Goal: Task Accomplishment & Management: Complete application form

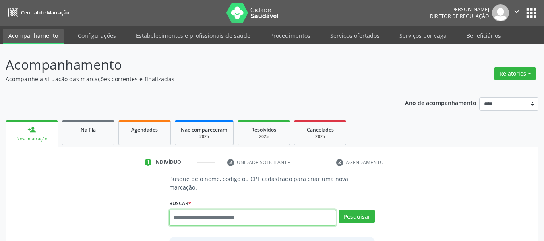
scroll to position [27, 0]
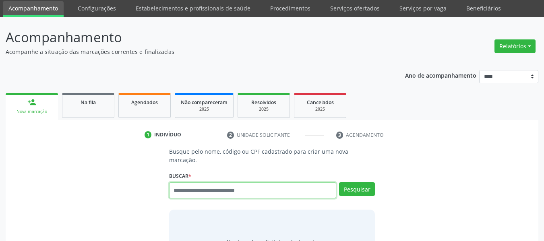
scroll to position [27, 0]
paste input "**********"
type input "**********"
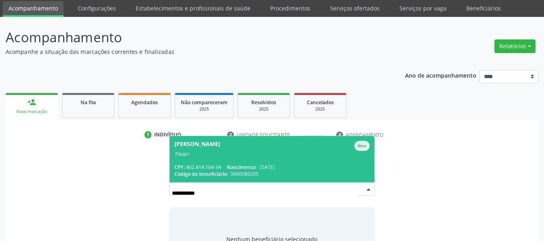
click at [211, 171] on span "Código do beneficiário:" at bounding box center [201, 174] width 54 height 7
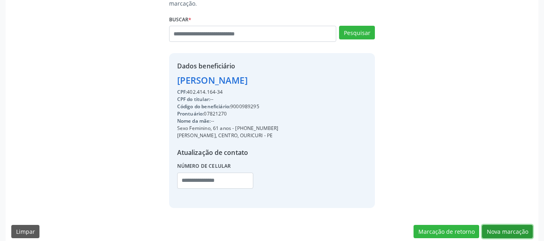
click at [515, 225] on button "Nova marcação" at bounding box center [507, 232] width 51 height 14
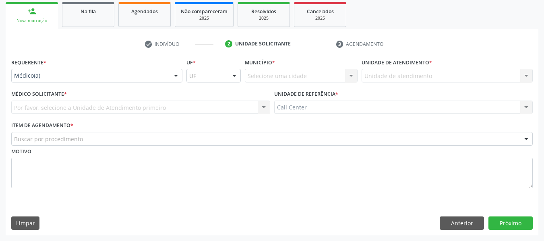
scroll to position [118, 0]
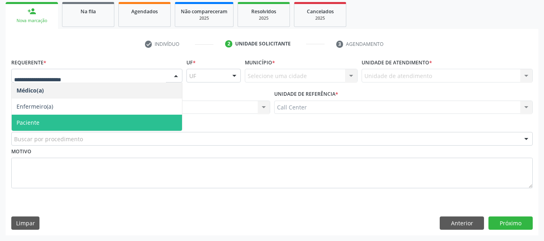
click at [64, 120] on span "Paciente" at bounding box center [97, 123] width 170 height 16
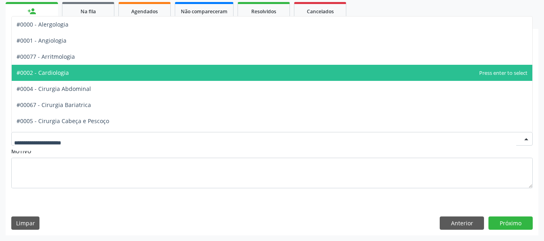
click at [58, 75] on span "#0002 - Cardiologia" at bounding box center [43, 73] width 52 height 8
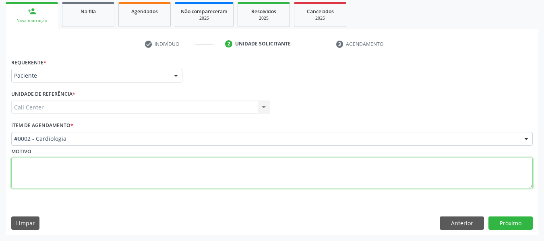
click at [210, 173] on textarea at bounding box center [272, 173] width 522 height 31
type textarea "**********"
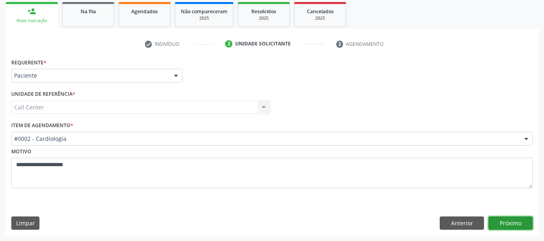
click at [493, 225] on button "Próximo" at bounding box center [511, 224] width 44 height 14
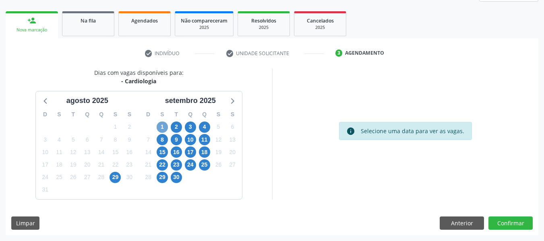
click at [161, 125] on span "1" at bounding box center [162, 127] width 11 height 11
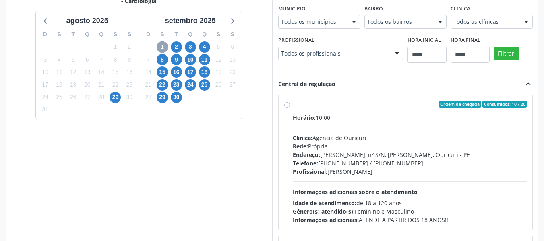
scroll to position [190, 0]
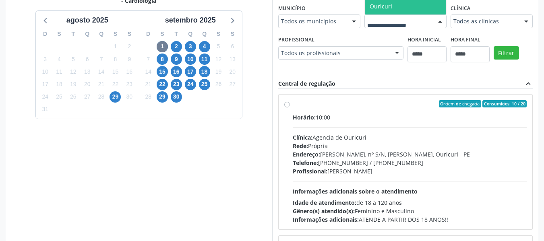
click at [365, 15] on span "Ouricuri" at bounding box center [405, 6] width 81 height 16
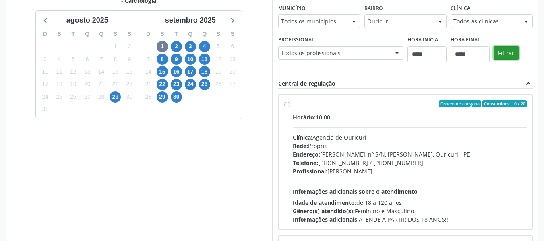
click at [494, 60] on button "Filtrar" at bounding box center [506, 53] width 25 height 14
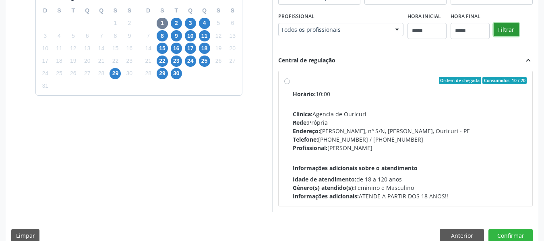
scroll to position [226, 0]
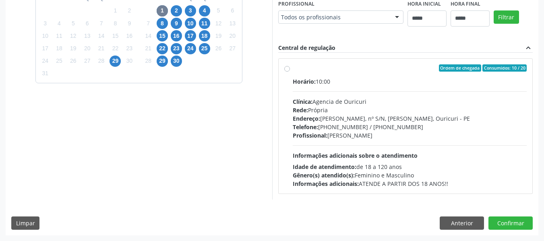
click at [368, 95] on div "Horário: 10:00 Clínica: Agencia de Ouricuri Rede: Própria Endereço: Av Fernande…" at bounding box center [410, 132] width 235 height 111
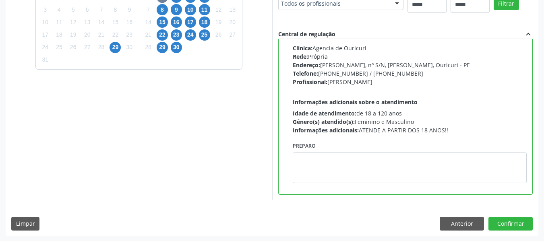
scroll to position [240, 0]
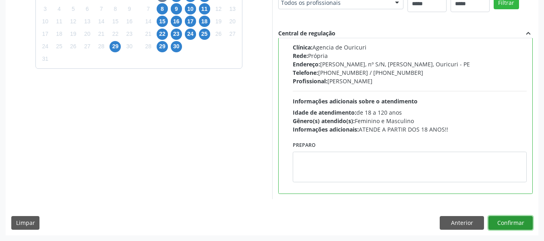
click at [519, 220] on button "Confirmar" at bounding box center [511, 223] width 44 height 14
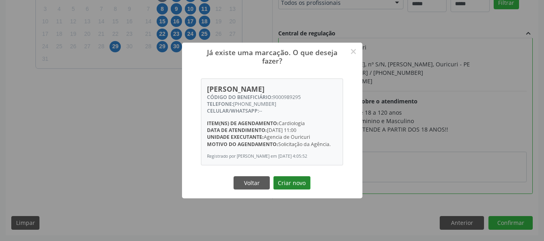
click at [299, 185] on button "Criar novo" at bounding box center [292, 183] width 37 height 14
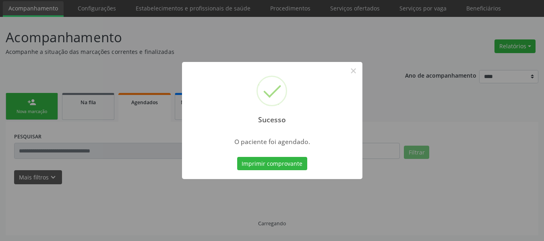
scroll to position [27, 0]
click at [298, 163] on button "Imprimir comprovante" at bounding box center [272, 164] width 70 height 14
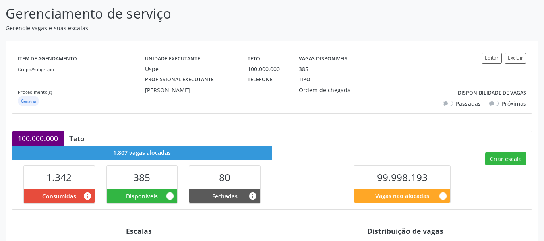
scroll to position [201, 0]
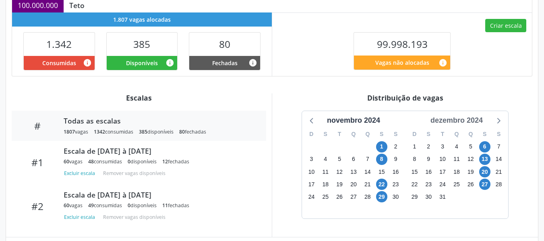
click at [456, 120] on div "dezembro 2024" at bounding box center [457, 120] width 59 height 11
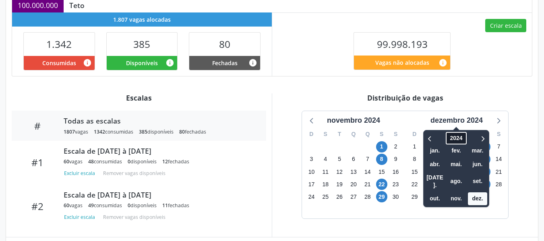
click at [458, 136] on span "2024" at bounding box center [456, 138] width 21 height 12
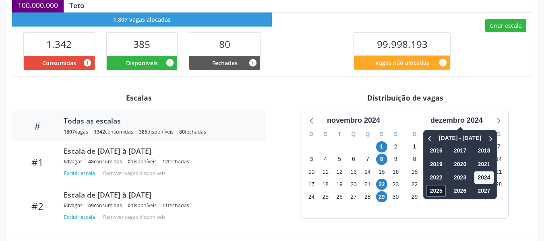
click at [434, 188] on span "2025" at bounding box center [436, 191] width 19 height 12
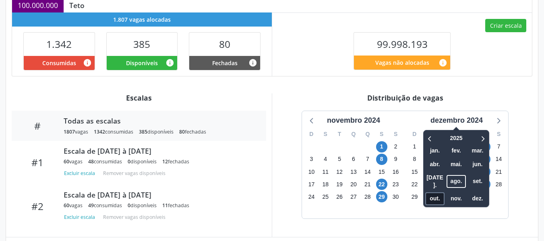
click at [428, 193] on span "out." at bounding box center [434, 199] width 19 height 12
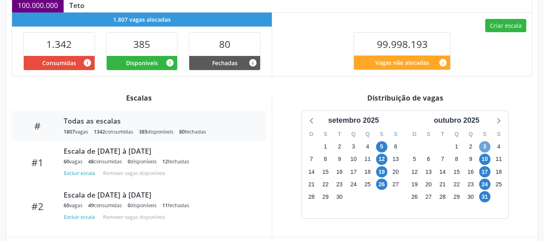
click at [486, 145] on span "3" at bounding box center [484, 146] width 11 height 11
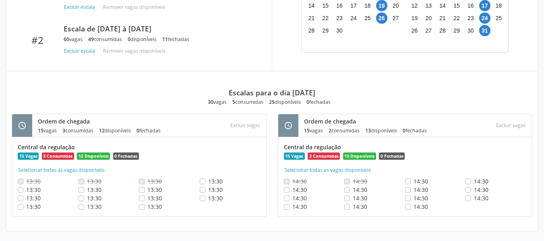
scroll to position [369, 0]
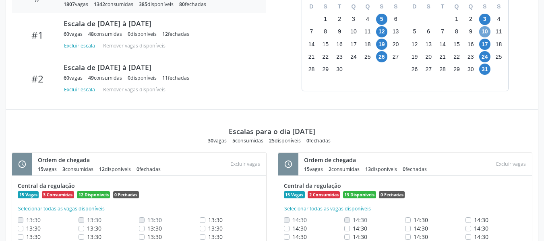
click at [488, 30] on span "10" at bounding box center [484, 31] width 11 height 11
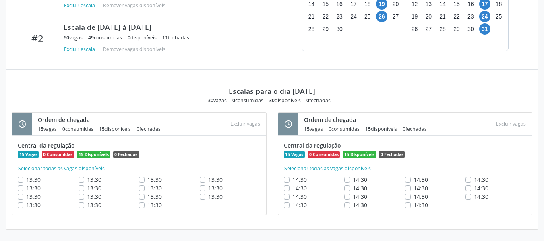
click at [293, 206] on label "14:30" at bounding box center [300, 205] width 15 height 8
click at [353, 208] on label "14:30" at bounding box center [360, 205] width 15 height 8
click at [414, 206] on label "14:30" at bounding box center [421, 205] width 15 height 8
click at [474, 196] on label "14:30" at bounding box center [481, 197] width 15 height 8
click at [414, 196] on label "14:30" at bounding box center [421, 197] width 15 height 8
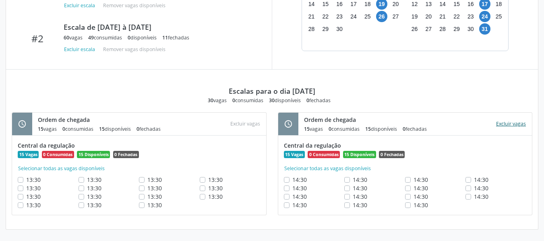
click at [519, 125] on button "Excluir vagas" at bounding box center [511, 123] width 36 height 11
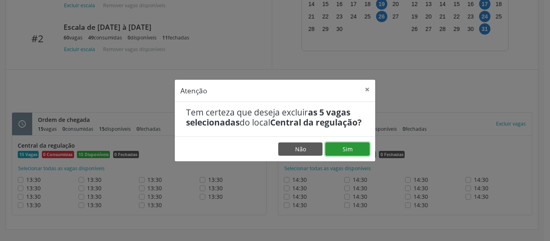
click at [340, 156] on button "Sim" at bounding box center [348, 150] width 44 height 14
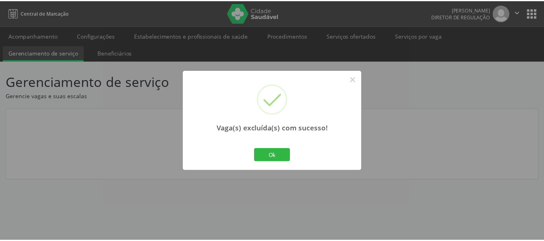
scroll to position [0, 0]
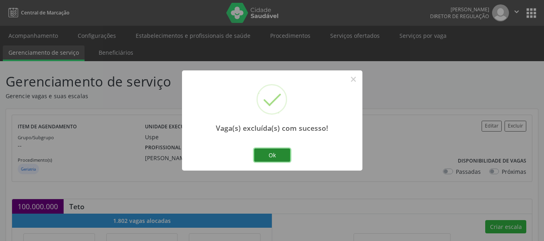
click at [285, 160] on button "Ok" at bounding box center [272, 156] width 36 height 14
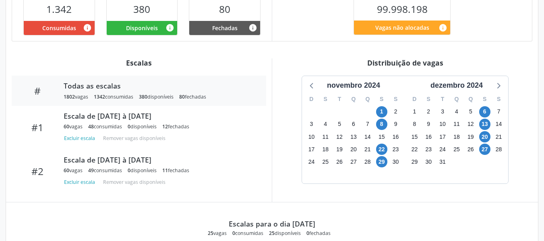
scroll to position [242, 0]
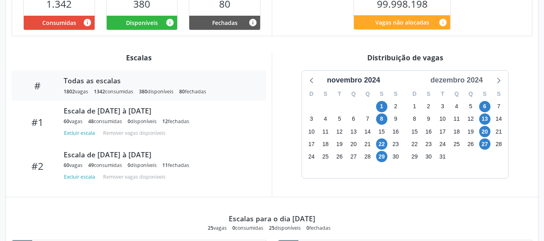
click at [471, 81] on div "dezembro 2024" at bounding box center [457, 80] width 59 height 11
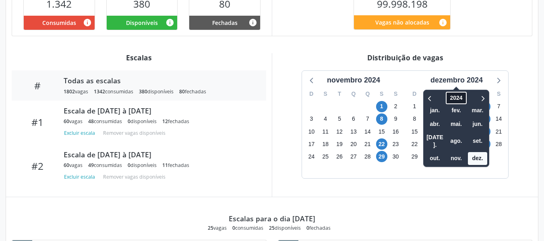
click at [462, 100] on span "2024" at bounding box center [456, 98] width 21 height 12
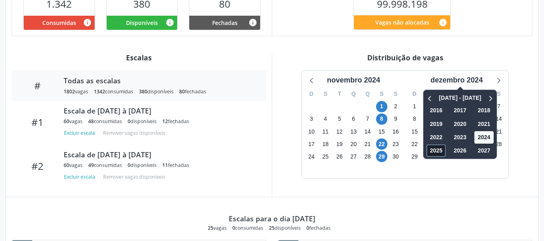
click at [437, 155] on span "2025" at bounding box center [436, 151] width 19 height 12
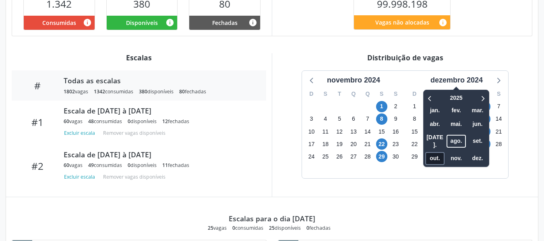
click at [437, 152] on span "out." at bounding box center [434, 158] width 19 height 12
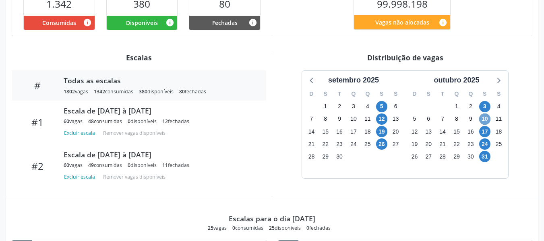
click at [486, 118] on span "10" at bounding box center [484, 119] width 11 height 11
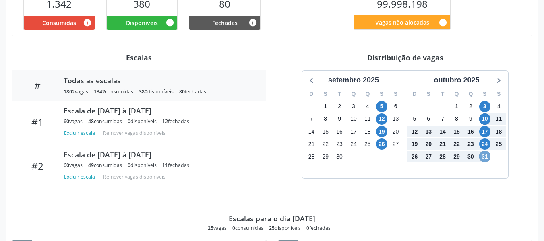
click at [486, 156] on span "31" at bounding box center [484, 156] width 11 height 11
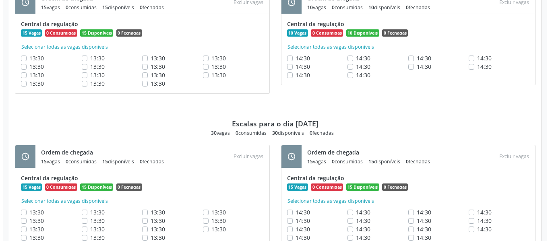
scroll to position [524, 0]
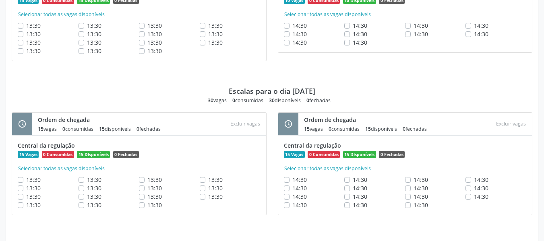
click at [293, 181] on label "14:30" at bounding box center [300, 180] width 15 height 8
click at [293, 189] on label "14:30" at bounding box center [300, 188] width 15 height 8
click at [290, 199] on div "14:30" at bounding box center [314, 197] width 61 height 8
click at [293, 197] on label "14:30" at bounding box center [300, 197] width 15 height 8
click at [293, 207] on label "14:30" at bounding box center [300, 205] width 15 height 8
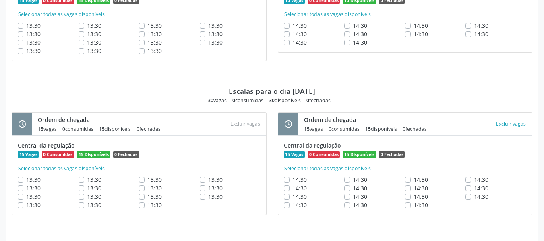
click at [353, 179] on label "14:30" at bounding box center [360, 180] width 15 height 8
click at [515, 126] on button "Excluir vagas" at bounding box center [511, 123] width 36 height 11
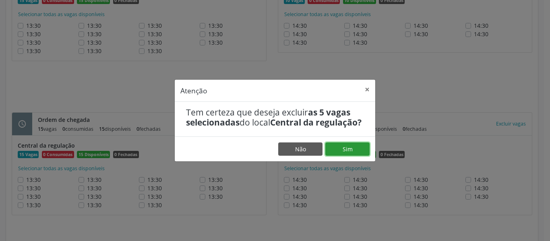
click at [357, 155] on button "Sim" at bounding box center [348, 150] width 44 height 14
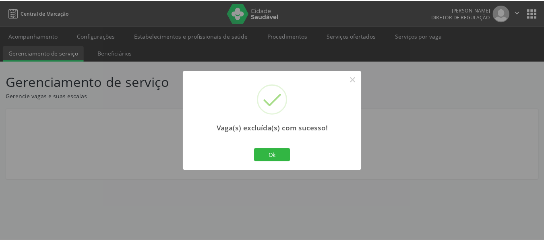
scroll to position [0, 0]
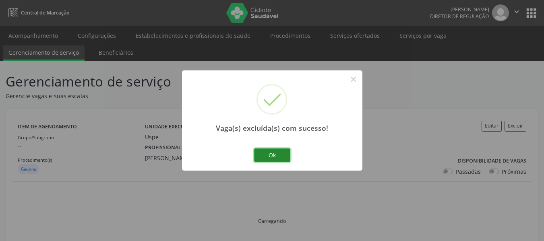
click at [290, 156] on button "Ok" at bounding box center [272, 156] width 36 height 14
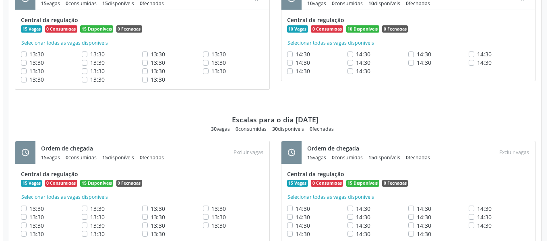
scroll to position [725, 0]
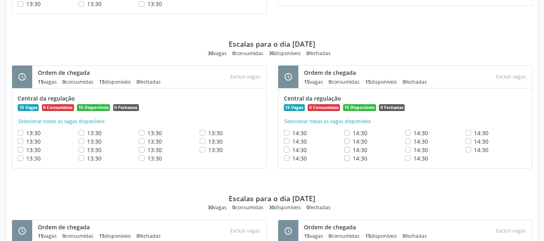
click at [293, 134] on label "14:30" at bounding box center [300, 133] width 15 height 8
click at [288, 146] on div "14:30" at bounding box center [314, 150] width 61 height 8
click at [293, 140] on label "14:30" at bounding box center [300, 141] width 15 height 8
click at [293, 149] on label "14:30" at bounding box center [300, 150] width 15 height 8
click at [293, 157] on label "14:30" at bounding box center [300, 158] width 15 height 8
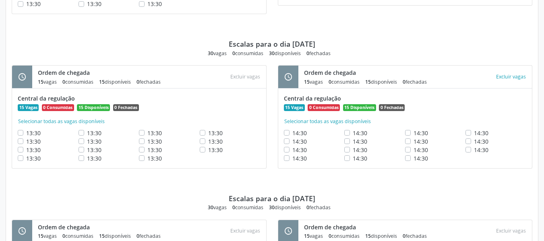
click at [353, 132] on label "14:30" at bounding box center [360, 133] width 15 height 8
click at [507, 77] on button "Excluir vagas" at bounding box center [511, 77] width 36 height 11
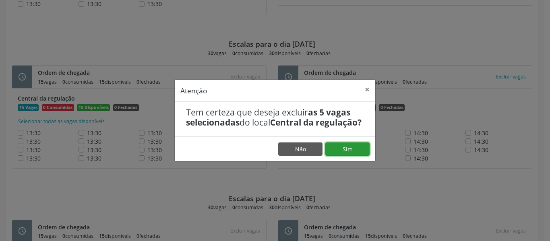
click at [343, 149] on button "Sim" at bounding box center [348, 150] width 44 height 14
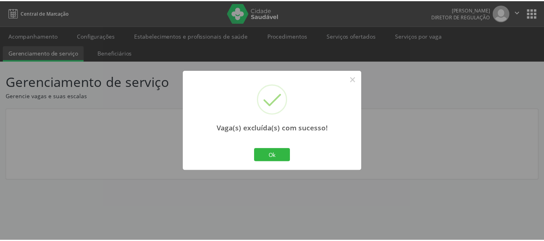
scroll to position [0, 0]
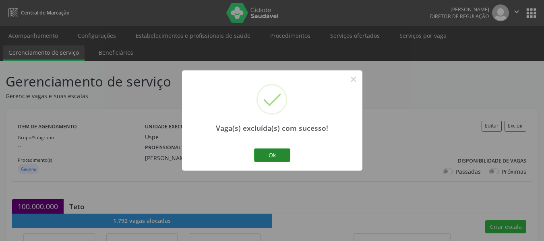
click at [285, 149] on button "Ok" at bounding box center [272, 156] width 36 height 14
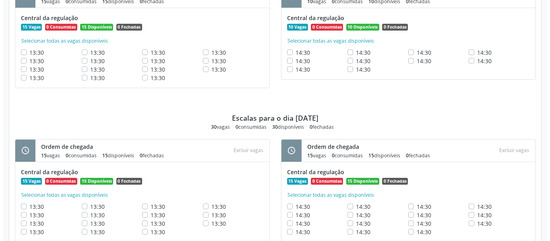
scroll to position [833, 0]
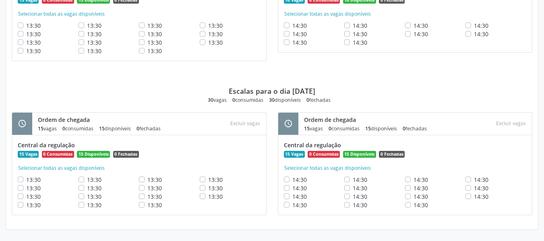
click at [288, 176] on div "14:30" at bounding box center [314, 180] width 61 height 8
click at [293, 180] on label "14:30" at bounding box center [300, 180] width 15 height 8
click at [293, 189] on label "14:30" at bounding box center [300, 188] width 15 height 8
click at [293, 197] on label "14:30" at bounding box center [300, 197] width 15 height 8
click at [293, 206] on label "14:30" at bounding box center [300, 205] width 15 height 8
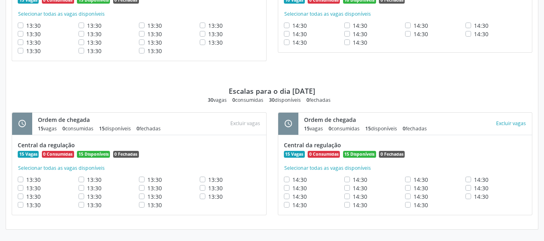
click at [353, 205] on label "14:30" at bounding box center [360, 205] width 15 height 8
click at [526, 120] on button "Excluir vagas" at bounding box center [511, 123] width 36 height 11
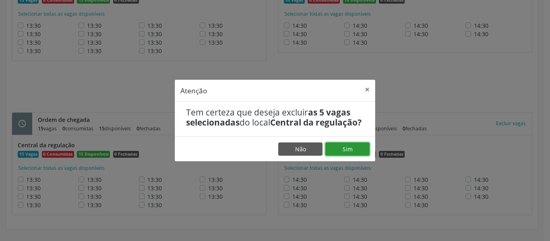
click at [361, 149] on button "Sim" at bounding box center [348, 150] width 44 height 14
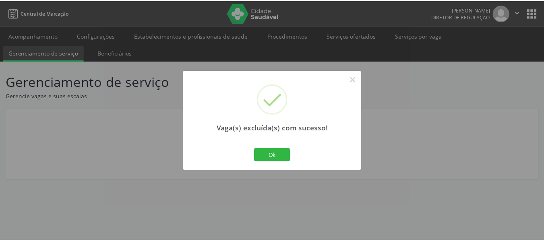
scroll to position [0, 0]
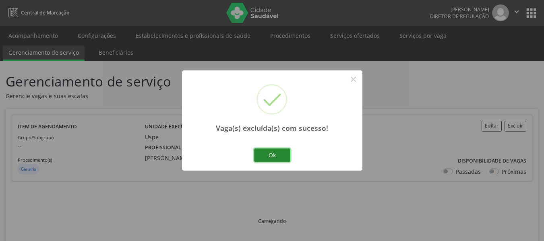
click at [266, 156] on button "Ok" at bounding box center [272, 156] width 36 height 14
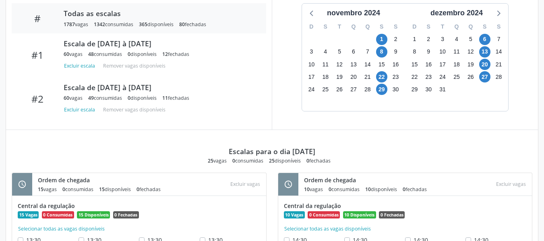
scroll to position [228, 0]
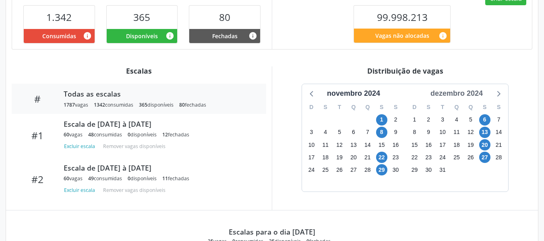
click at [459, 96] on div "dezembro 2024" at bounding box center [457, 93] width 59 height 11
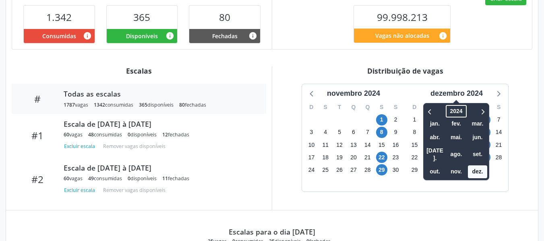
click at [457, 116] on span "2024" at bounding box center [456, 111] width 21 height 12
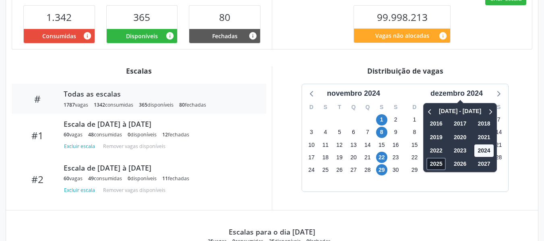
click at [435, 162] on span "2025" at bounding box center [436, 164] width 19 height 12
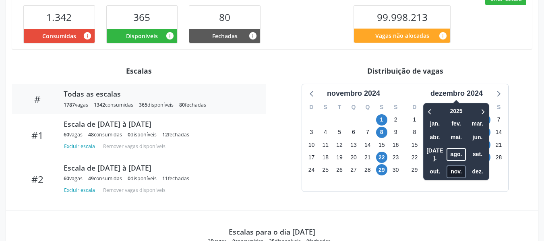
click at [450, 166] on span "nov." at bounding box center [456, 172] width 19 height 12
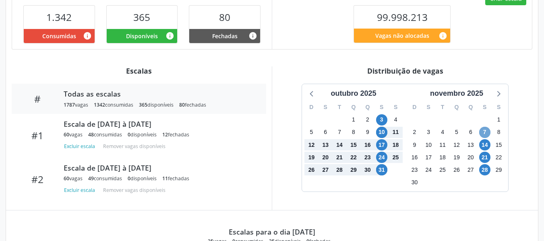
click at [489, 131] on span "7" at bounding box center [484, 132] width 11 height 11
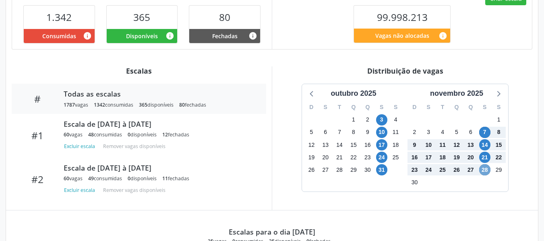
click at [486, 165] on span "28" at bounding box center [484, 169] width 11 height 11
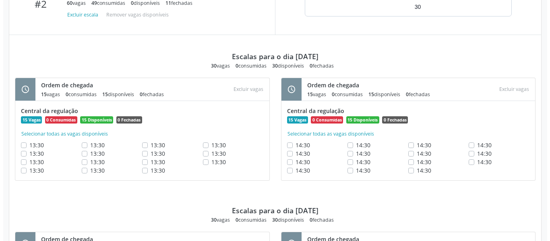
scroll to position [407, 0]
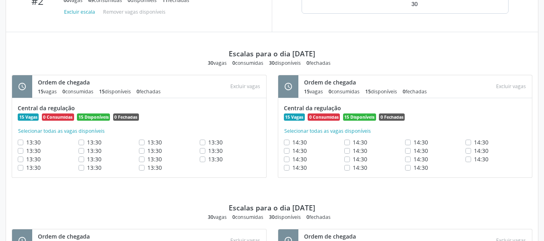
click at [293, 143] on label "14:30" at bounding box center [300, 142] width 15 height 8
click at [293, 152] on label "14:30" at bounding box center [300, 151] width 15 height 8
click at [285, 164] on div "14:30" at bounding box center [314, 168] width 61 height 8
click at [293, 159] on label "14:30" at bounding box center [300, 159] width 15 height 8
click at [293, 166] on label "14:30" at bounding box center [300, 168] width 15 height 8
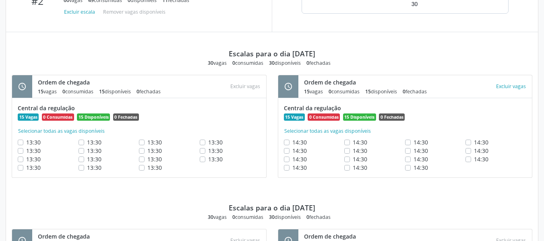
click at [353, 145] on label "14:30" at bounding box center [360, 142] width 15 height 8
click at [514, 87] on button "Excluir vagas" at bounding box center [511, 86] width 36 height 11
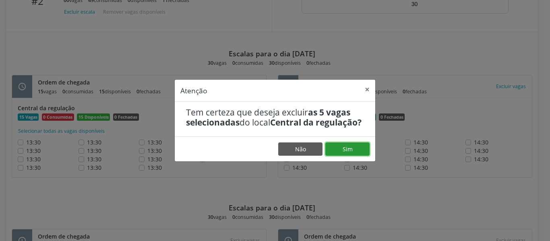
click at [347, 154] on button "Sim" at bounding box center [348, 150] width 44 height 14
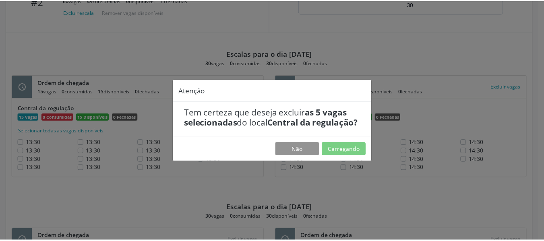
scroll to position [0, 0]
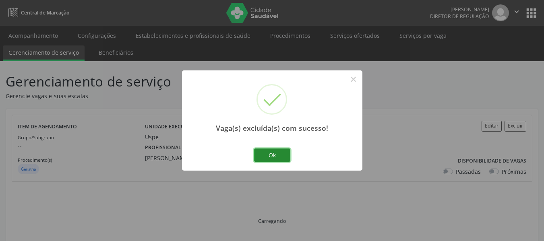
click at [268, 152] on button "Ok" at bounding box center [272, 156] width 36 height 14
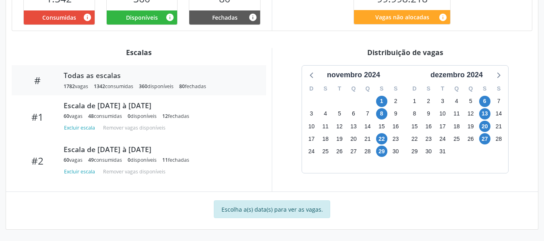
scroll to position [247, 0]
click at [471, 71] on div "dezembro 2024" at bounding box center [457, 75] width 59 height 11
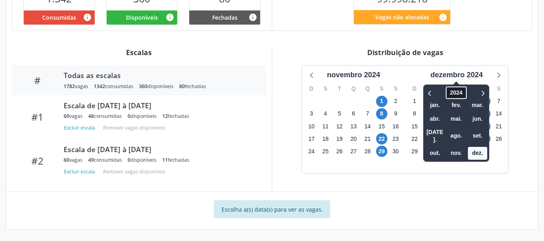
click at [447, 94] on span "2024" at bounding box center [456, 93] width 21 height 12
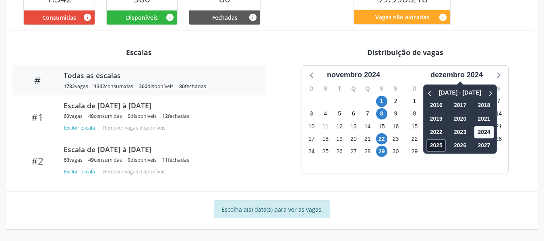
click at [438, 145] on span "2025" at bounding box center [436, 145] width 19 height 12
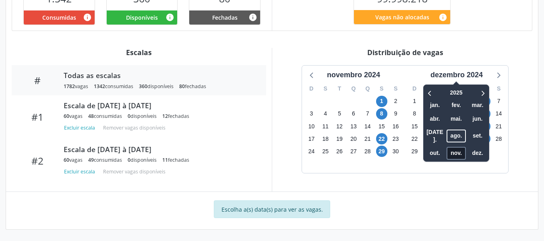
click at [452, 147] on span "nov." at bounding box center [456, 153] width 19 height 12
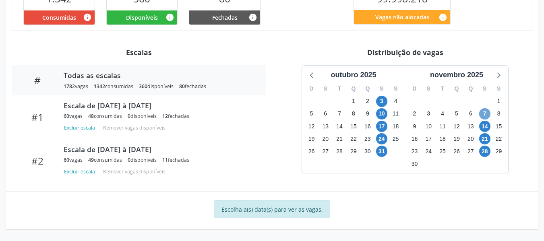
click at [484, 113] on span "7" at bounding box center [484, 113] width 11 height 11
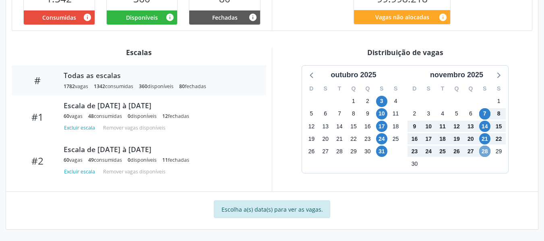
click at [485, 148] on span "28" at bounding box center [484, 151] width 11 height 11
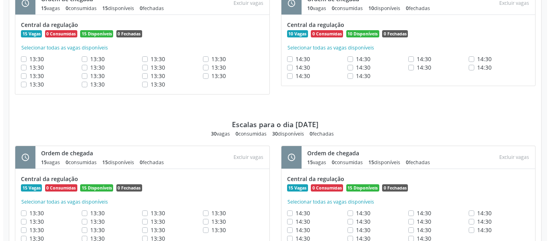
scroll to position [569, 0]
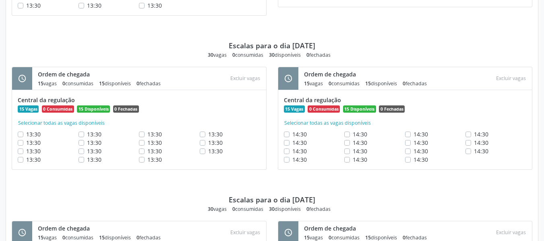
click at [293, 135] on label "14:30" at bounding box center [300, 134] width 15 height 8
click at [293, 143] on label "14:30" at bounding box center [300, 143] width 15 height 8
click at [293, 149] on label "14:30" at bounding box center [300, 151] width 15 height 8
click at [293, 160] on label "14:30" at bounding box center [300, 160] width 15 height 8
click at [353, 135] on label "14:30" at bounding box center [360, 134] width 15 height 8
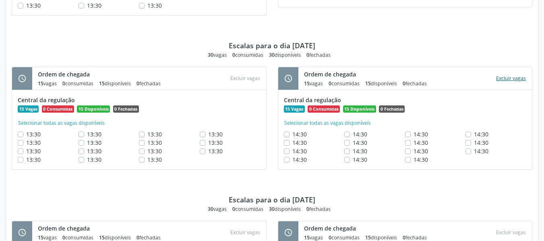
click at [514, 77] on button "Excluir vagas" at bounding box center [511, 78] width 36 height 11
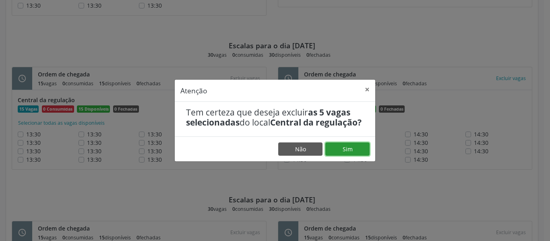
click at [345, 151] on button "Sim" at bounding box center [348, 150] width 44 height 14
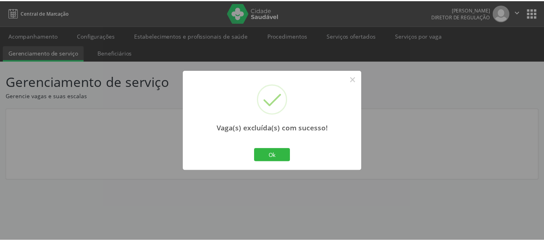
scroll to position [0, 0]
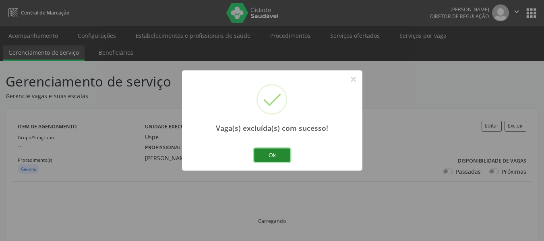
click at [276, 154] on button "Ok" at bounding box center [272, 156] width 36 height 14
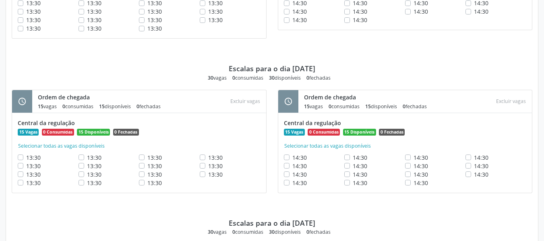
scroll to position [810, 0]
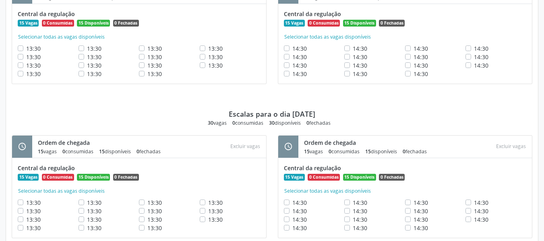
click at [293, 48] on label "14:30" at bounding box center [300, 48] width 15 height 8
click at [293, 60] on label "14:30" at bounding box center [300, 57] width 15 height 8
click at [293, 66] on label "14:30" at bounding box center [300, 65] width 15 height 8
click at [293, 74] on label "14:30" at bounding box center [300, 74] width 15 height 8
click at [353, 50] on label "14:30" at bounding box center [360, 48] width 15 height 8
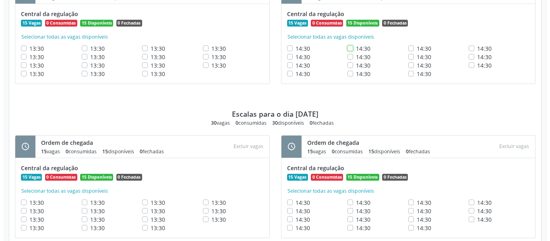
scroll to position [729, 0]
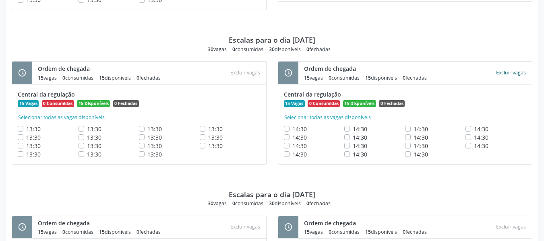
click at [511, 68] on button "Excluir vagas" at bounding box center [511, 73] width 36 height 11
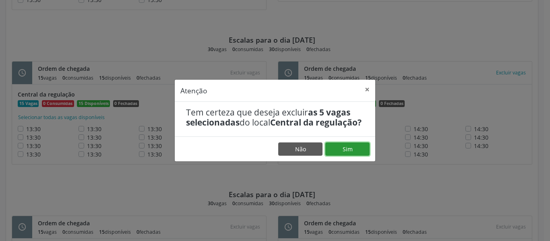
click at [331, 152] on button "Sim" at bounding box center [348, 150] width 44 height 14
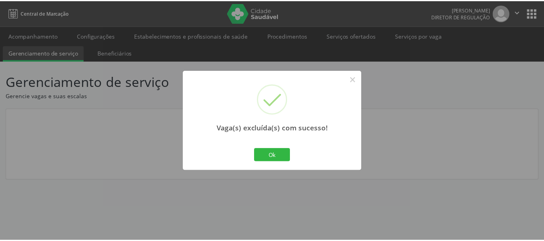
scroll to position [0, 0]
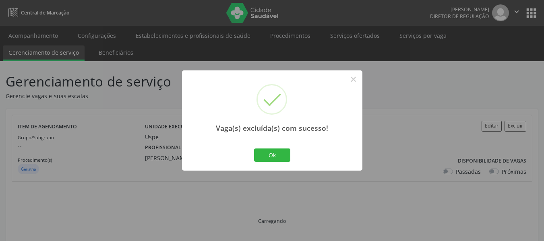
click at [285, 154] on button "Ok" at bounding box center [272, 156] width 36 height 14
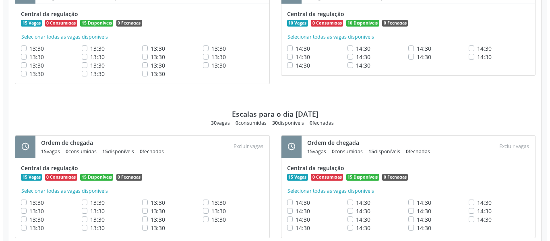
scroll to position [833, 0]
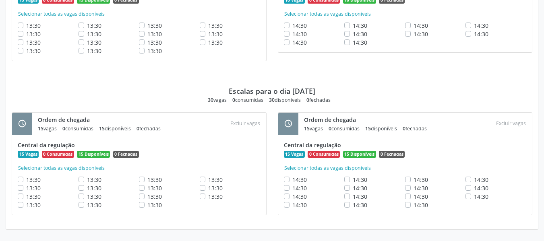
click at [293, 177] on label "14:30" at bounding box center [300, 180] width 15 height 8
click at [288, 185] on div "14:30" at bounding box center [314, 188] width 61 height 8
click at [293, 189] on label "14:30" at bounding box center [300, 188] width 15 height 8
click at [293, 195] on label "14:30" at bounding box center [300, 197] width 15 height 8
click at [293, 206] on label "14:30" at bounding box center [300, 205] width 15 height 8
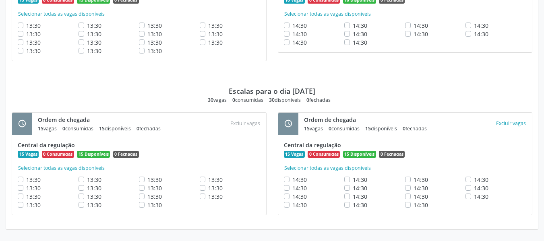
click at [346, 183] on div "14:30" at bounding box center [375, 180] width 61 height 8
click at [353, 180] on label "14:30" at bounding box center [360, 180] width 15 height 8
click at [512, 125] on button "Excluir vagas" at bounding box center [511, 123] width 36 height 11
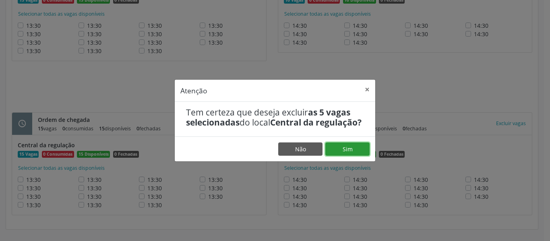
click at [367, 154] on button "Sim" at bounding box center [348, 150] width 44 height 14
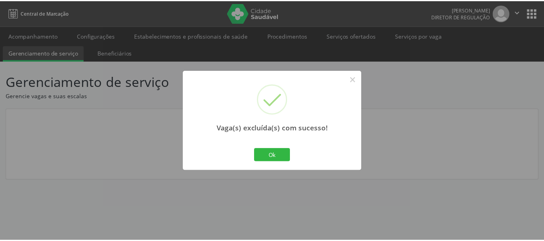
scroll to position [0, 0]
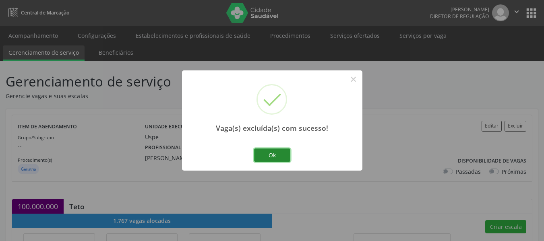
click at [285, 154] on button "Ok" at bounding box center [272, 156] width 36 height 14
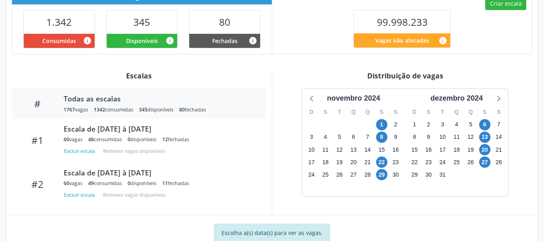
scroll to position [247, 0]
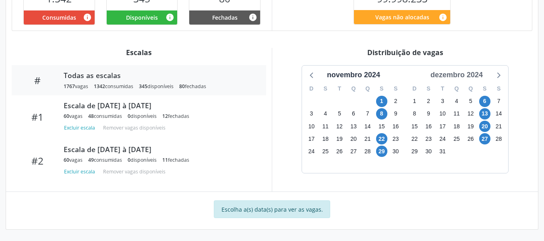
click at [459, 77] on div "dezembro 2024" at bounding box center [457, 75] width 59 height 11
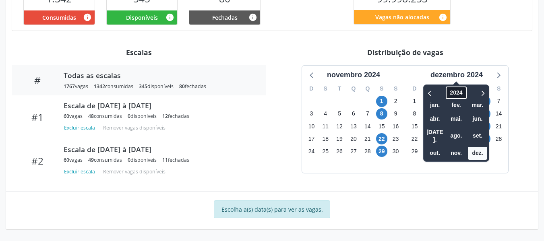
click at [457, 89] on span "2024" at bounding box center [456, 93] width 21 height 12
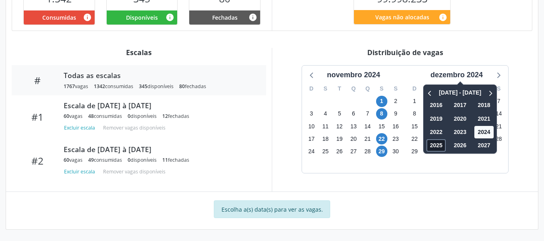
click at [428, 145] on span "2025" at bounding box center [436, 145] width 19 height 12
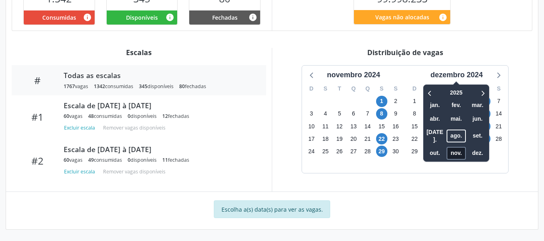
click at [455, 147] on span "nov." at bounding box center [456, 153] width 19 height 12
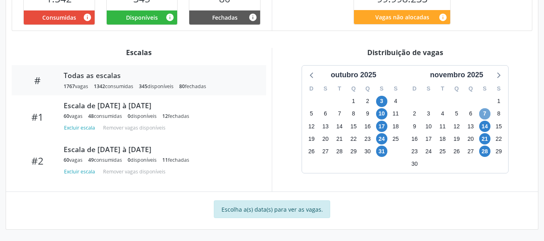
click at [488, 112] on span "7" at bounding box center [484, 113] width 11 height 11
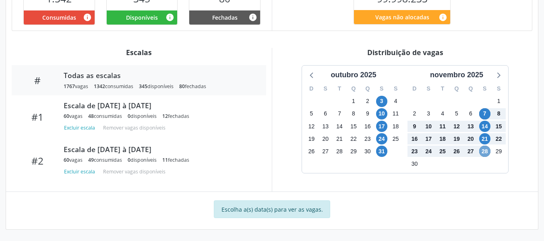
click at [488, 152] on span "28" at bounding box center [484, 151] width 11 height 11
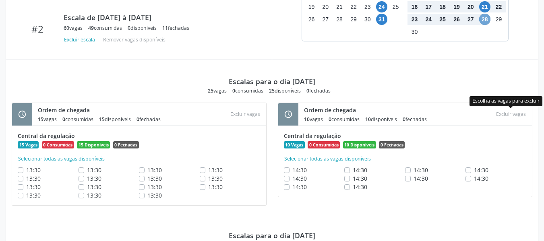
scroll to position [309, 0]
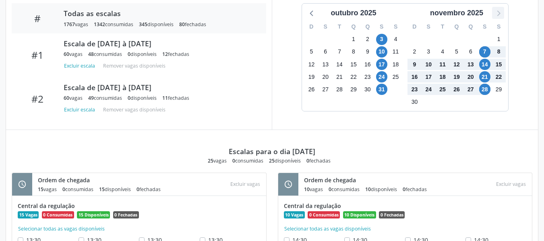
click at [494, 14] on icon at bounding box center [498, 13] width 10 height 10
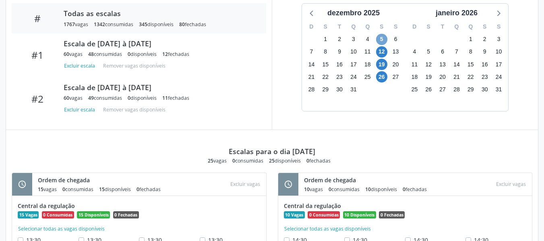
click at [377, 39] on span "5" at bounding box center [381, 39] width 11 height 11
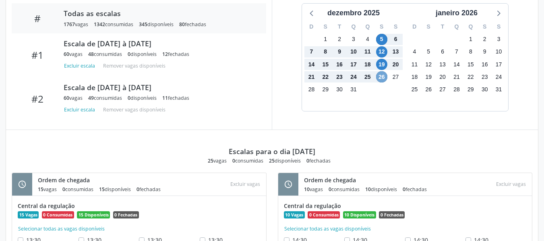
click at [380, 74] on span "26" at bounding box center [381, 76] width 11 height 11
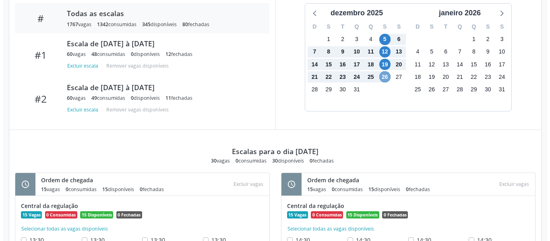
scroll to position [430, 0]
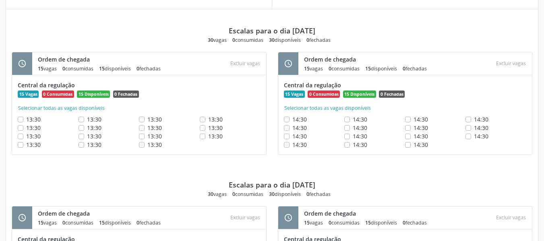
click at [293, 121] on label "14:30" at bounding box center [300, 119] width 15 height 8
click at [293, 127] on label "14:30" at bounding box center [300, 128] width 15 height 8
click at [287, 139] on div "14:30" at bounding box center [314, 136] width 61 height 8
click at [293, 138] on label "14:30" at bounding box center [300, 136] width 15 height 8
click at [287, 149] on div "14:30" at bounding box center [314, 145] width 61 height 8
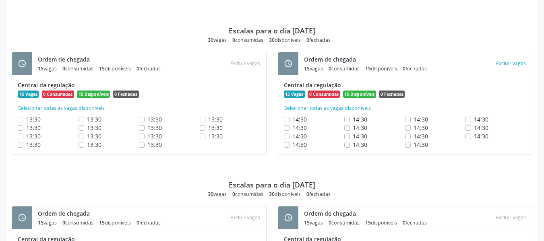
click at [293, 144] on label "14:30" at bounding box center [300, 145] width 15 height 8
click at [353, 119] on label "14:30" at bounding box center [360, 119] width 15 height 8
click at [502, 61] on button "Excluir vagas" at bounding box center [511, 63] width 36 height 11
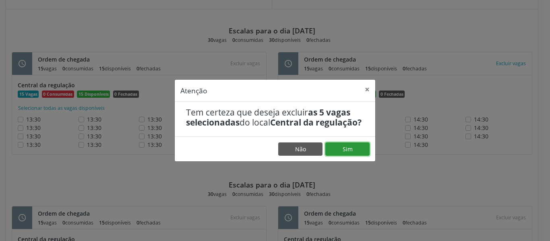
click at [347, 156] on button "Sim" at bounding box center [348, 150] width 44 height 14
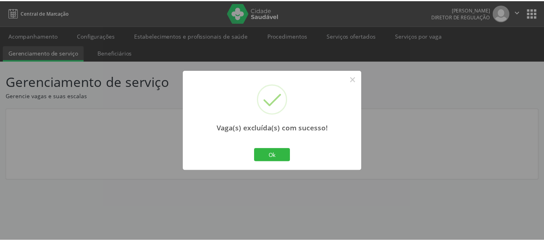
scroll to position [0, 0]
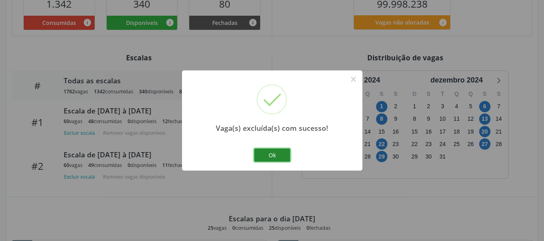
click at [282, 156] on button "Ok" at bounding box center [272, 156] width 36 height 14
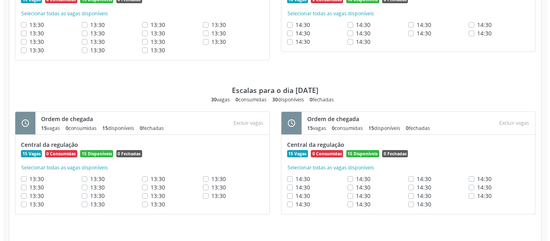
scroll to position [564, 0]
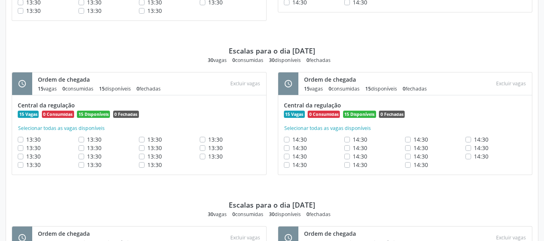
click at [293, 138] on label "14:30" at bounding box center [300, 139] width 15 height 8
click at [293, 149] on label "14:30" at bounding box center [300, 148] width 15 height 8
click at [293, 156] on label "14:30" at bounding box center [300, 156] width 15 height 8
click at [286, 169] on div "14:30" at bounding box center [314, 165] width 61 height 8
click at [293, 166] on label "14:30" at bounding box center [300, 165] width 15 height 8
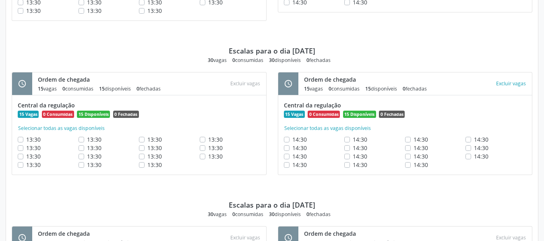
click at [353, 138] on label "14:30" at bounding box center [360, 139] width 15 height 8
click at [510, 87] on button "Excluir vagas" at bounding box center [511, 83] width 36 height 11
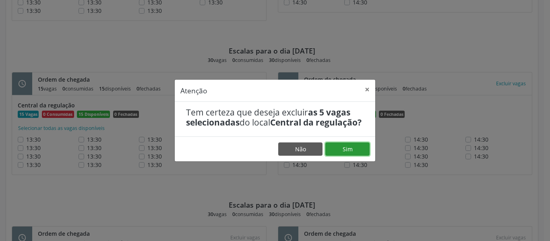
click at [338, 154] on button "Sim" at bounding box center [348, 150] width 44 height 14
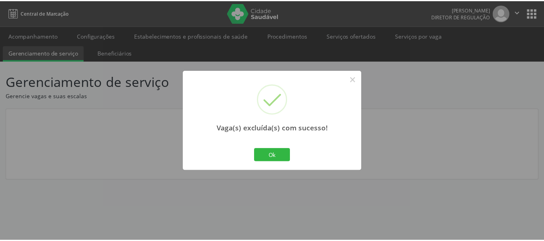
scroll to position [0, 0]
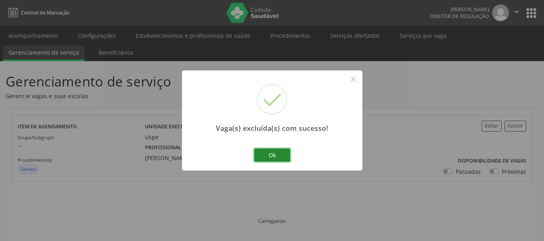
click at [280, 158] on button "Ok" at bounding box center [272, 156] width 36 height 14
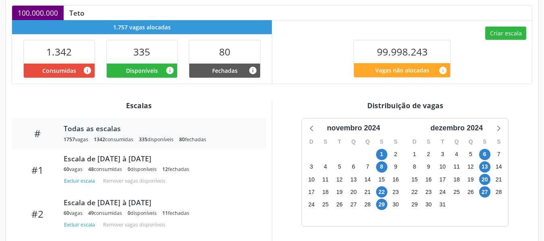
scroll to position [247, 0]
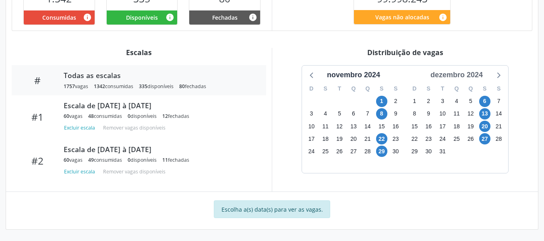
click at [464, 75] on div "dezembro 2024" at bounding box center [457, 75] width 59 height 11
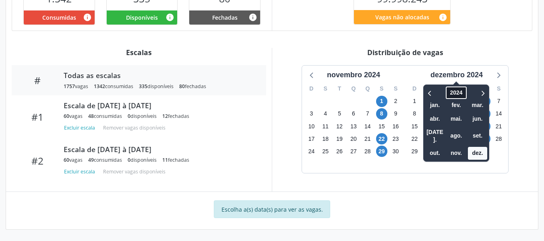
click at [457, 93] on span "2024" at bounding box center [456, 93] width 21 height 12
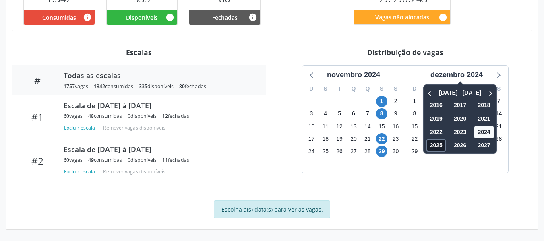
click at [427, 144] on span "2025" at bounding box center [436, 145] width 19 height 12
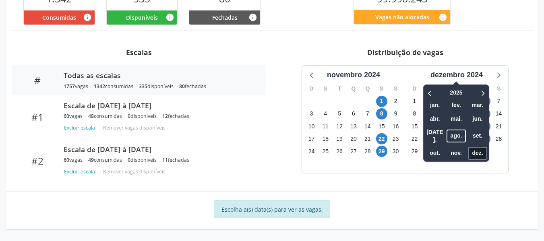
click at [478, 147] on span "dez." at bounding box center [477, 153] width 19 height 12
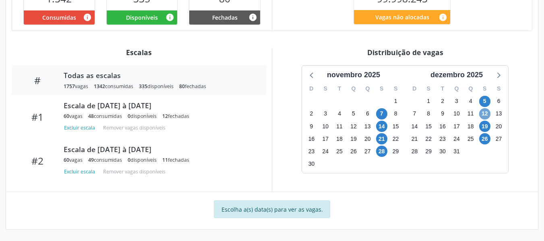
click at [488, 112] on span "12" at bounding box center [484, 113] width 11 height 11
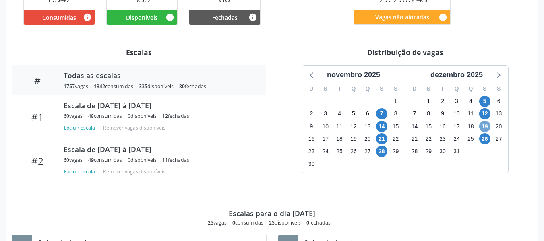
click at [488, 125] on span "19" at bounding box center [484, 126] width 11 height 11
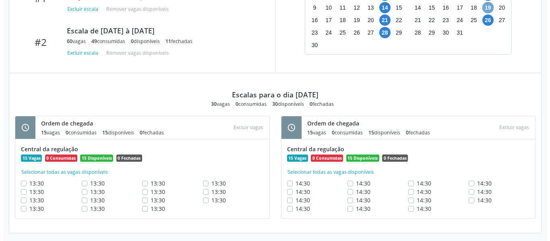
scroll to position [369, 0]
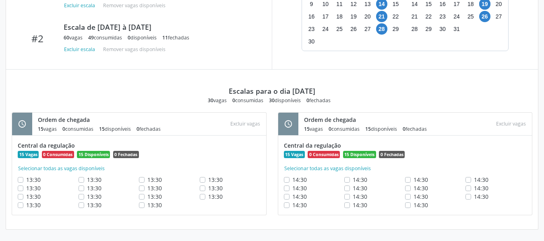
click at [293, 179] on label "14:30" at bounding box center [300, 180] width 15 height 8
click at [293, 187] on label "14:30" at bounding box center [300, 188] width 15 height 8
click at [288, 193] on div "14:30" at bounding box center [314, 197] width 61 height 8
click at [293, 196] on label "14:30" at bounding box center [300, 197] width 15 height 8
click at [293, 203] on label "14:30" at bounding box center [300, 205] width 15 height 8
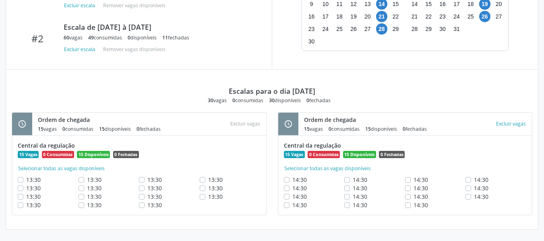
click at [353, 181] on label "14:30" at bounding box center [360, 180] width 15 height 8
click at [503, 122] on button "Excluir vagas" at bounding box center [511, 123] width 36 height 11
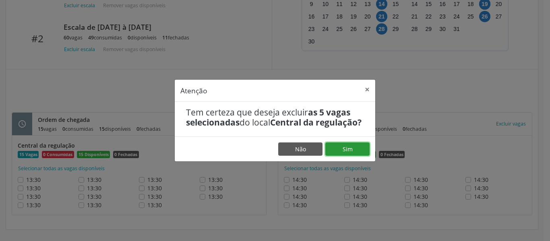
click at [342, 153] on button "Sim" at bounding box center [348, 150] width 44 height 14
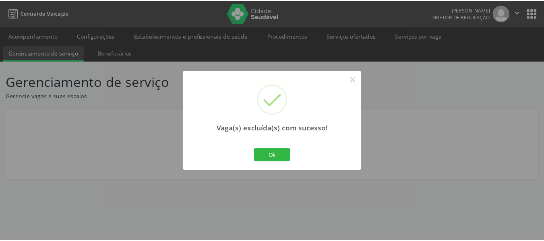
scroll to position [0, 0]
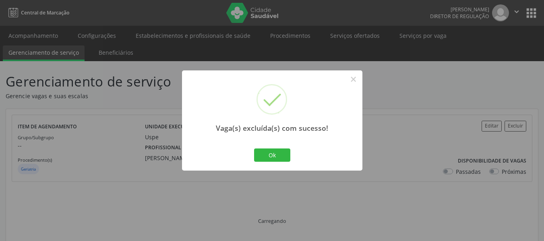
click at [252, 155] on div "Vaga(s) excluída(s) com sucesso! × Ok Cancel" at bounding box center [272, 121] width 181 height 100
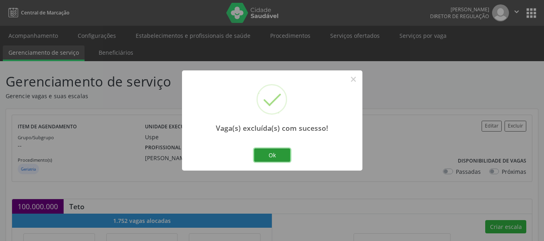
click at [278, 154] on button "Ok" at bounding box center [272, 156] width 36 height 14
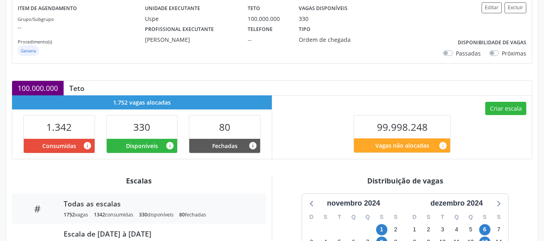
scroll to position [242, 0]
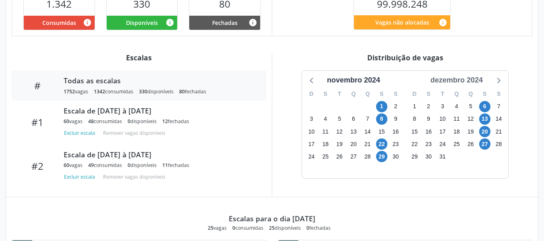
click at [473, 82] on div "dezembro 2024" at bounding box center [457, 80] width 59 height 11
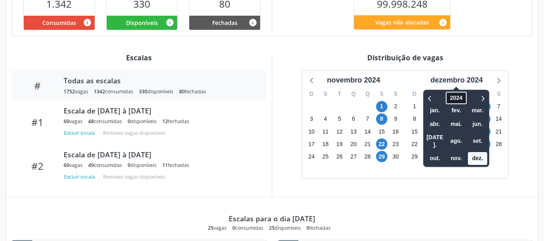
click at [462, 104] on span "2024" at bounding box center [456, 98] width 21 height 12
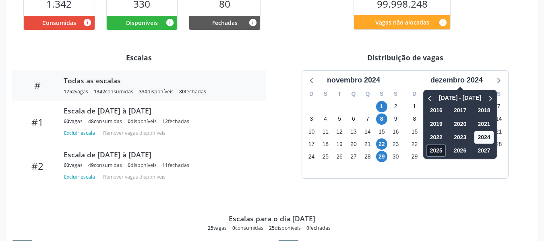
click at [433, 150] on span "2025" at bounding box center [436, 151] width 19 height 12
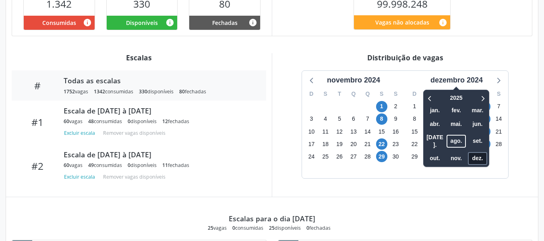
click at [478, 152] on span "dez." at bounding box center [477, 158] width 19 height 12
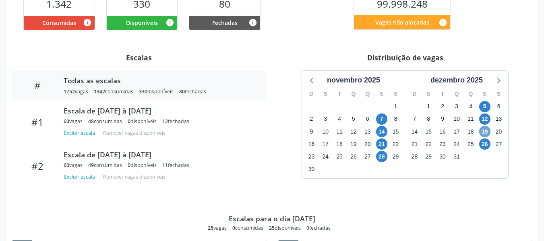
click at [485, 130] on span "19" at bounding box center [484, 131] width 11 height 11
click at [484, 144] on span "26" at bounding box center [484, 144] width 11 height 11
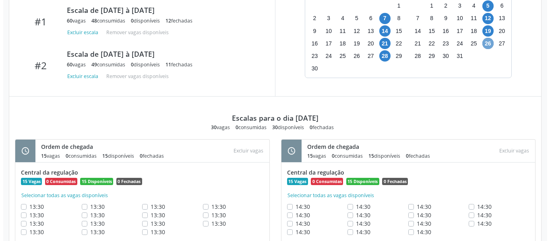
scroll to position [363, 0]
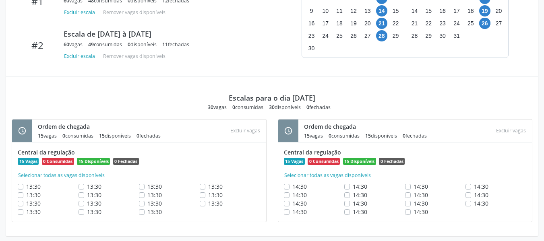
click at [290, 189] on div "14:30" at bounding box center [314, 187] width 61 height 8
click at [293, 186] on label "14:30" at bounding box center [300, 187] width 15 height 8
click at [293, 195] on label "14:30" at bounding box center [300, 195] width 15 height 8
click at [293, 205] on label "14:30" at bounding box center [300, 203] width 15 height 8
click at [293, 213] on label "14:30" at bounding box center [300, 212] width 15 height 8
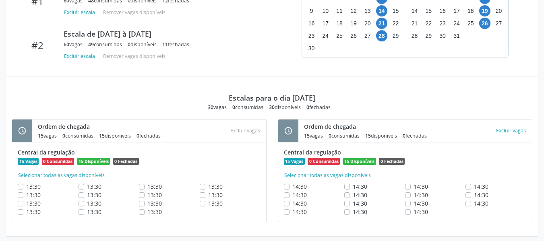
click at [353, 187] on label "14:30" at bounding box center [360, 187] width 15 height 8
click at [501, 129] on button "Excluir vagas" at bounding box center [511, 130] width 36 height 11
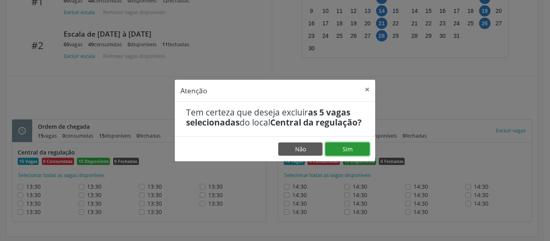
click at [351, 152] on button "Sim" at bounding box center [348, 150] width 44 height 14
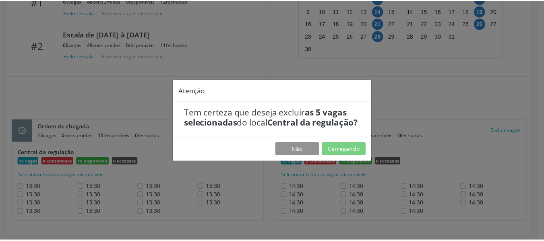
scroll to position [0, 0]
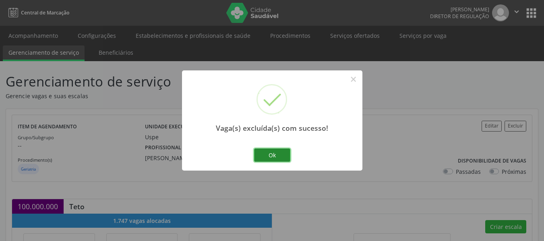
click at [257, 153] on button "Ok" at bounding box center [272, 156] width 36 height 14
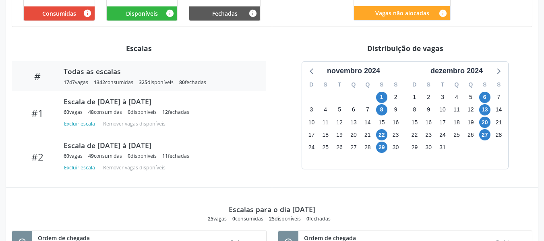
scroll to position [282, 0]
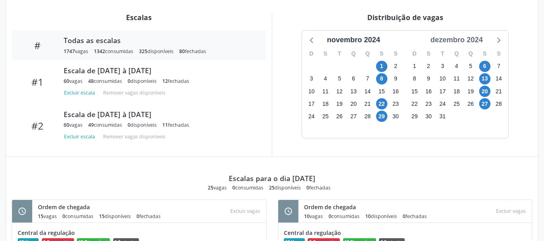
click at [471, 39] on div "dezembro 2024" at bounding box center [457, 40] width 59 height 11
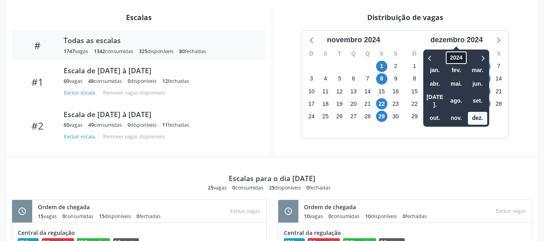
click at [461, 60] on span "2024" at bounding box center [456, 58] width 21 height 12
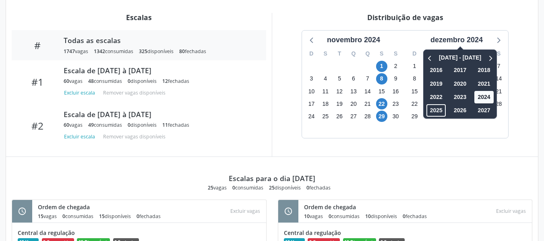
click at [425, 114] on div "[DATE] - [DATE] 2016 2017 2018 2019 2020 2021 2022 2023 2024 2025 2026 2027" at bounding box center [460, 84] width 74 height 69
click at [439, 111] on span "2025" at bounding box center [436, 110] width 19 height 12
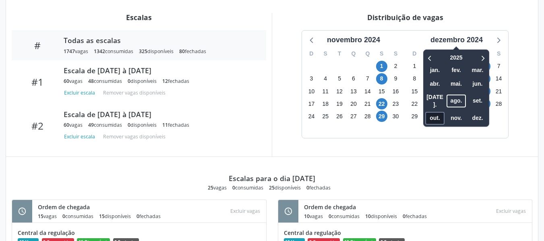
click at [440, 112] on span "out." at bounding box center [434, 118] width 19 height 12
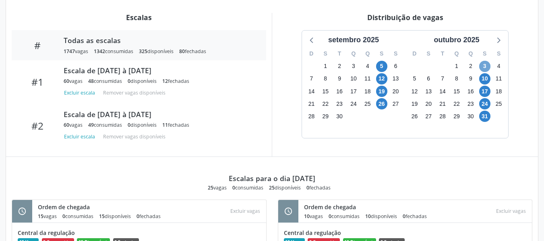
click at [480, 65] on span "3" at bounding box center [484, 66] width 11 height 11
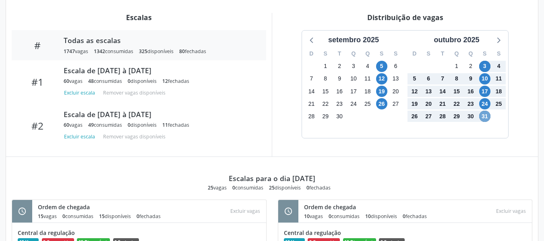
click at [485, 117] on span "31" at bounding box center [484, 116] width 11 height 11
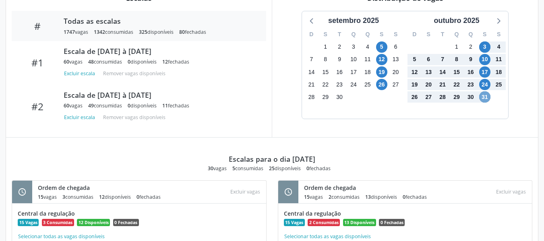
scroll to position [262, 0]
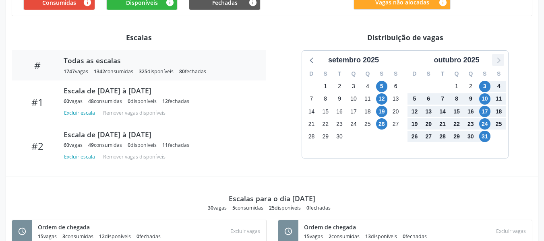
click at [500, 55] on icon at bounding box center [498, 60] width 10 height 10
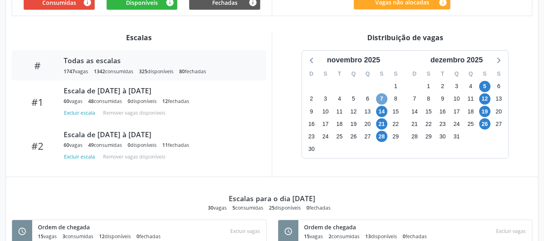
click at [383, 97] on span "7" at bounding box center [381, 98] width 11 height 11
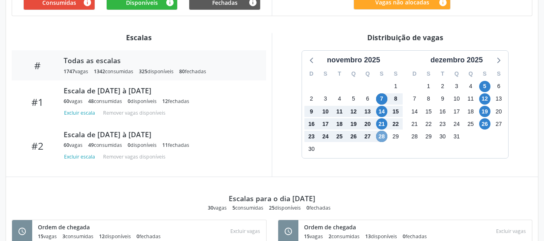
click at [379, 134] on span "28" at bounding box center [381, 136] width 11 height 11
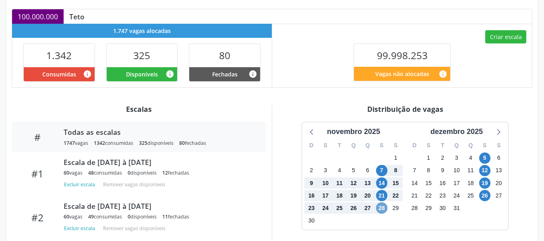
scroll to position [188, 0]
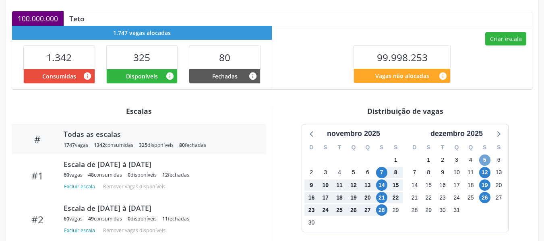
click at [486, 158] on span "5" at bounding box center [484, 160] width 11 height 11
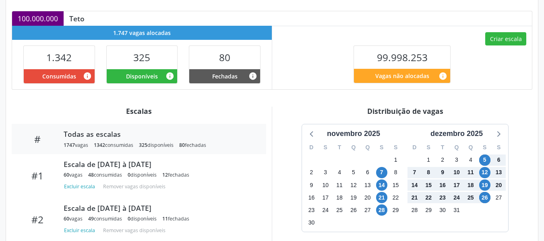
click at [491, 199] on div "26" at bounding box center [485, 198] width 14 height 12
click at [488, 198] on span "26" at bounding box center [484, 197] width 11 height 11
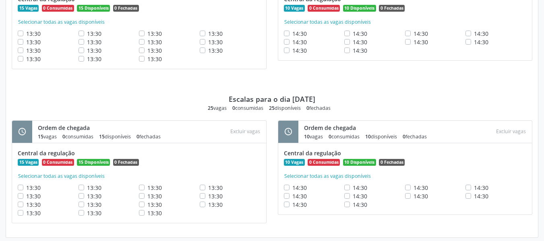
scroll to position [833, 0]
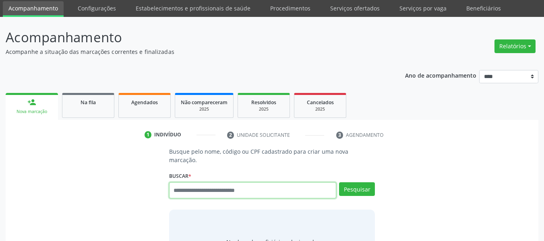
scroll to position [27, 0]
